Goal: Information Seeking & Learning: Learn about a topic

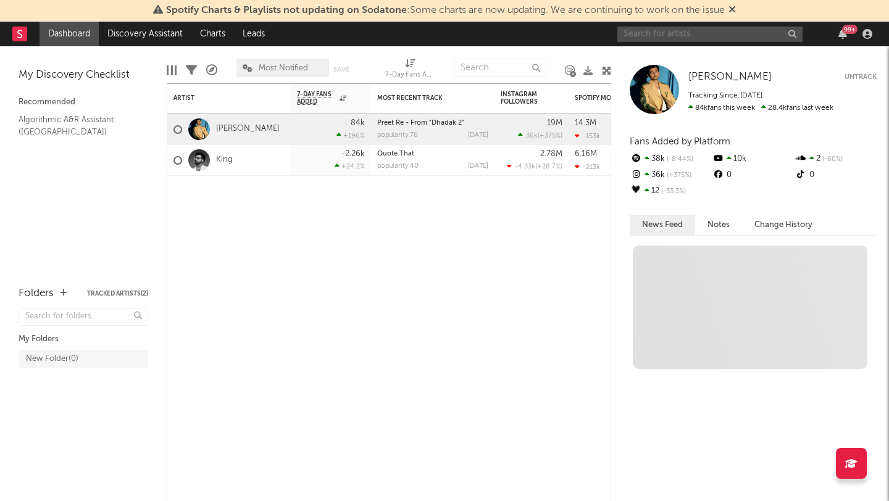
click at [688, 37] on input "text" at bounding box center [709, 34] width 185 height 15
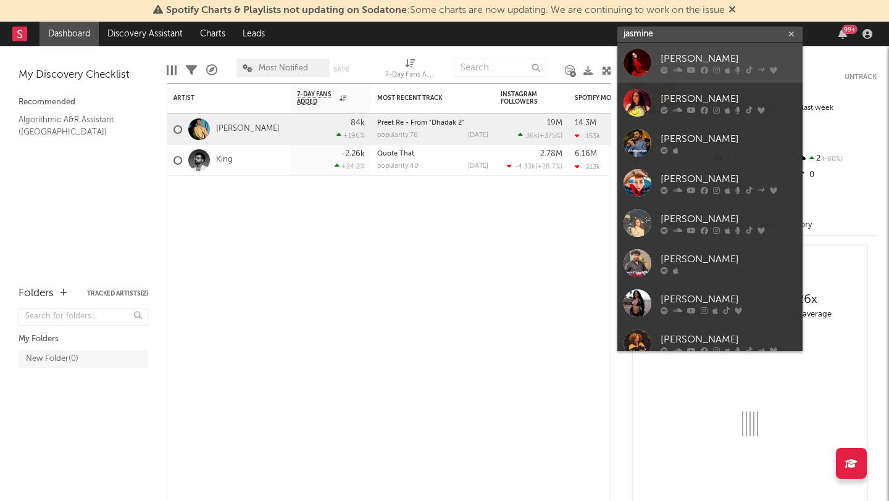
type input "jasmine"
click at [680, 67] on icon at bounding box center [677, 69] width 9 height 7
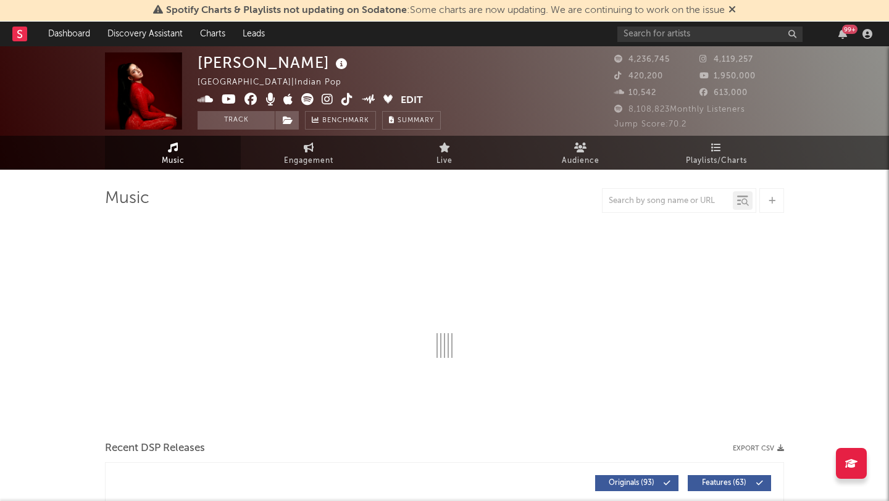
select select "6m"
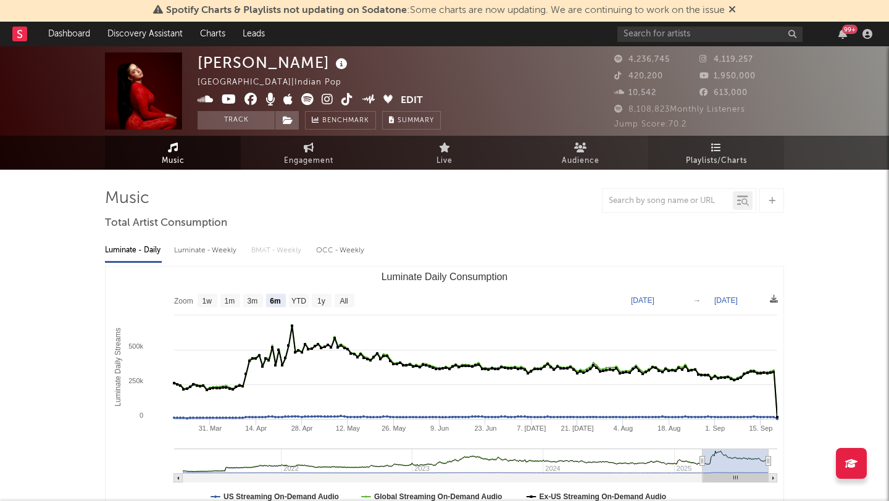
click at [715, 151] on icon at bounding box center [716, 148] width 10 height 10
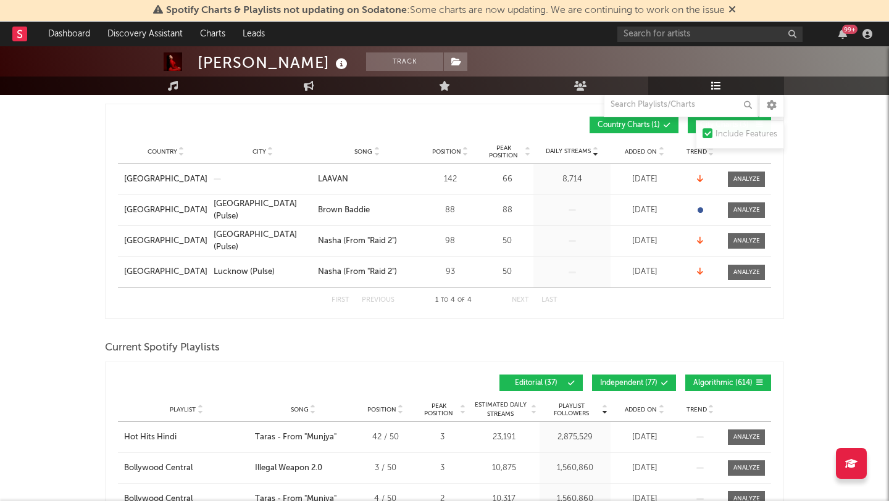
scroll to position [176, 0]
